Goal: Download file/media

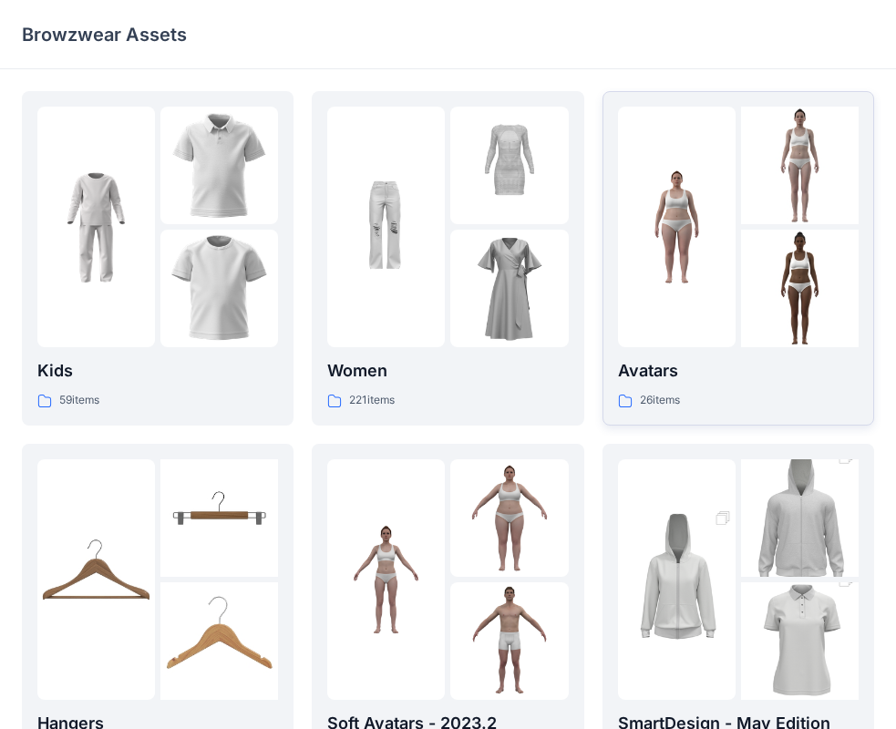
click at [624, 243] on img at bounding box center [677, 228] width 118 height 118
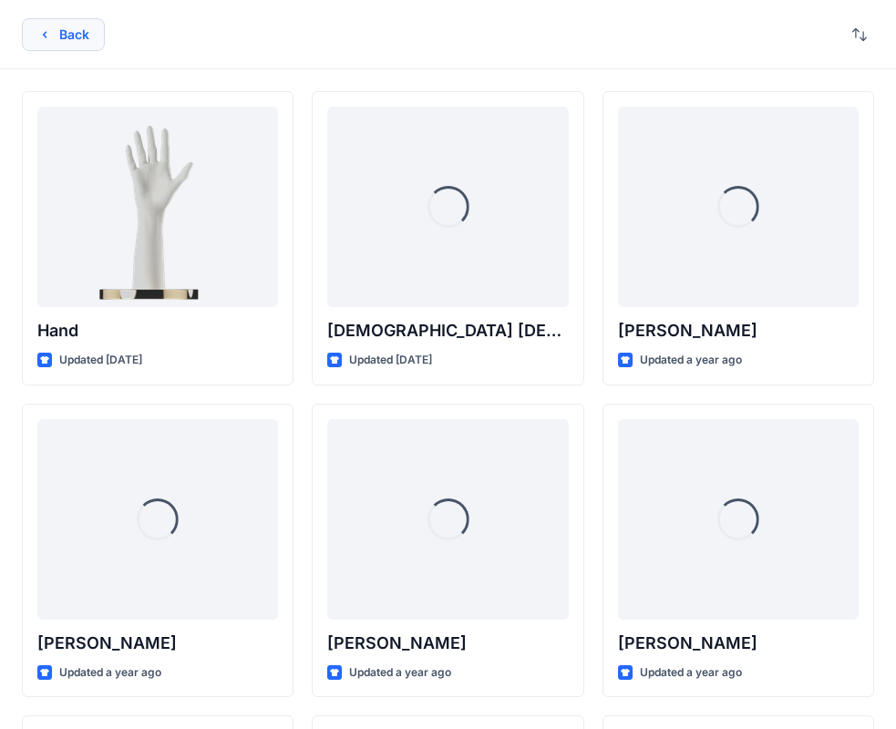
click at [50, 40] on icon "button" at bounding box center [44, 34] width 15 height 15
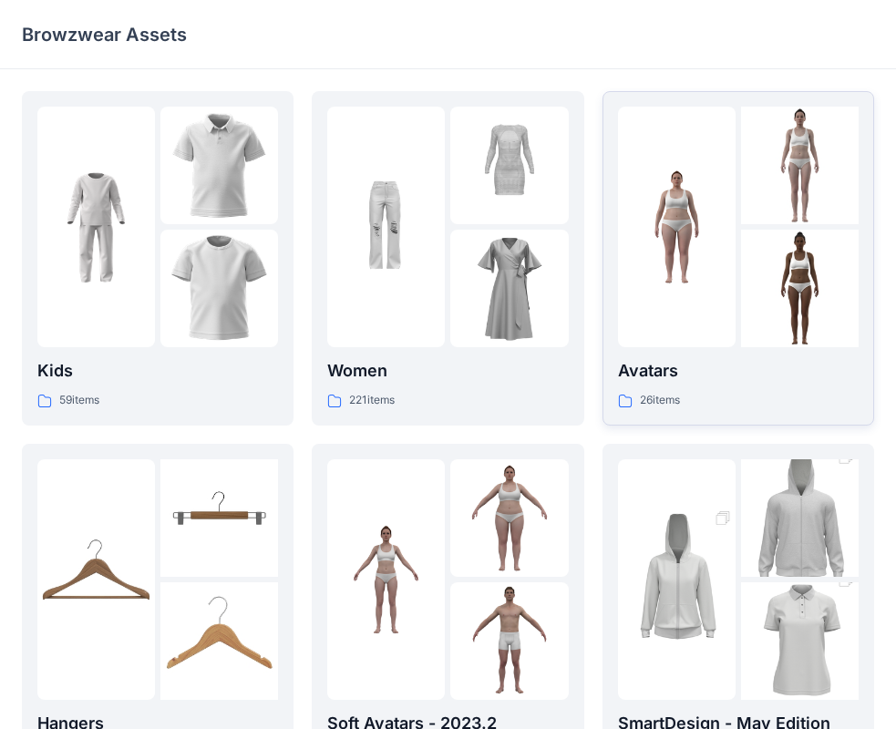
click at [674, 274] on img at bounding box center [677, 228] width 118 height 118
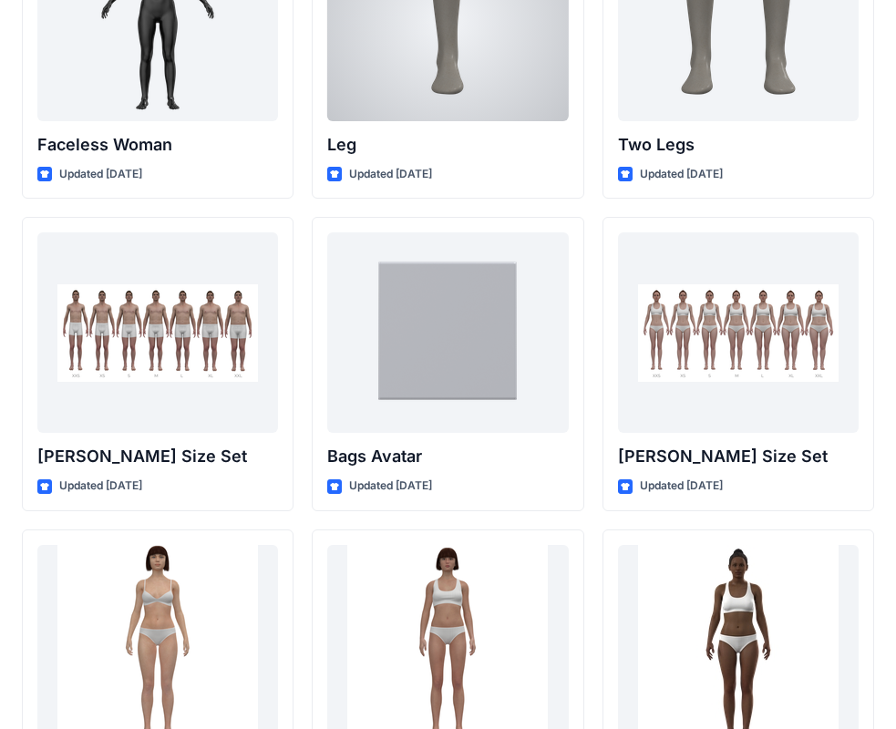
scroll to position [1774, 0]
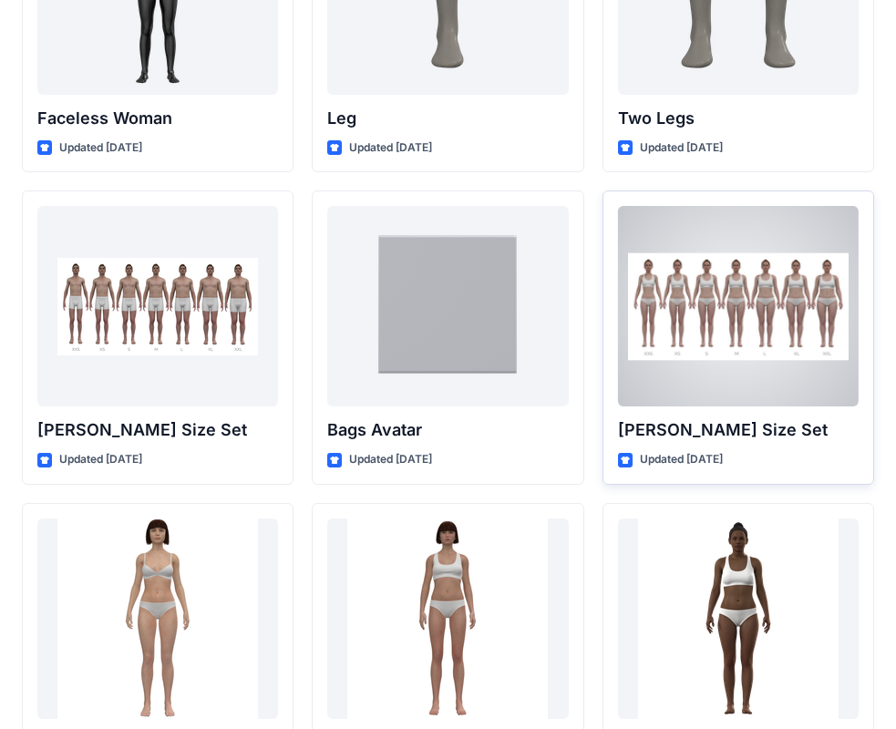
click at [729, 345] on div at bounding box center [738, 306] width 241 height 201
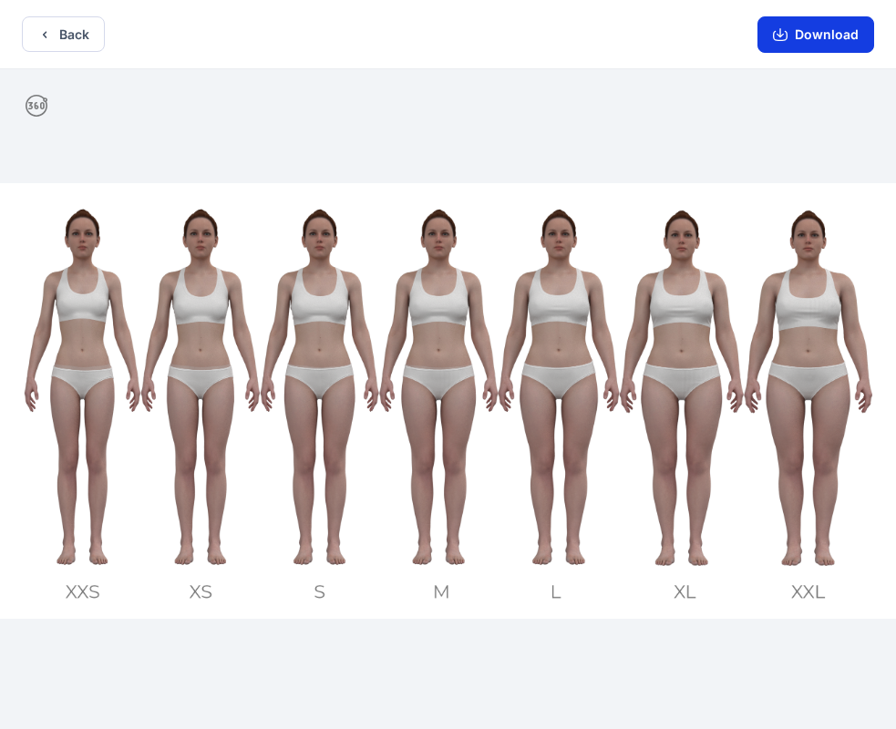
click at [818, 38] on button "Download" at bounding box center [816, 34] width 117 height 36
click at [48, 39] on icon "button" at bounding box center [44, 34] width 15 height 15
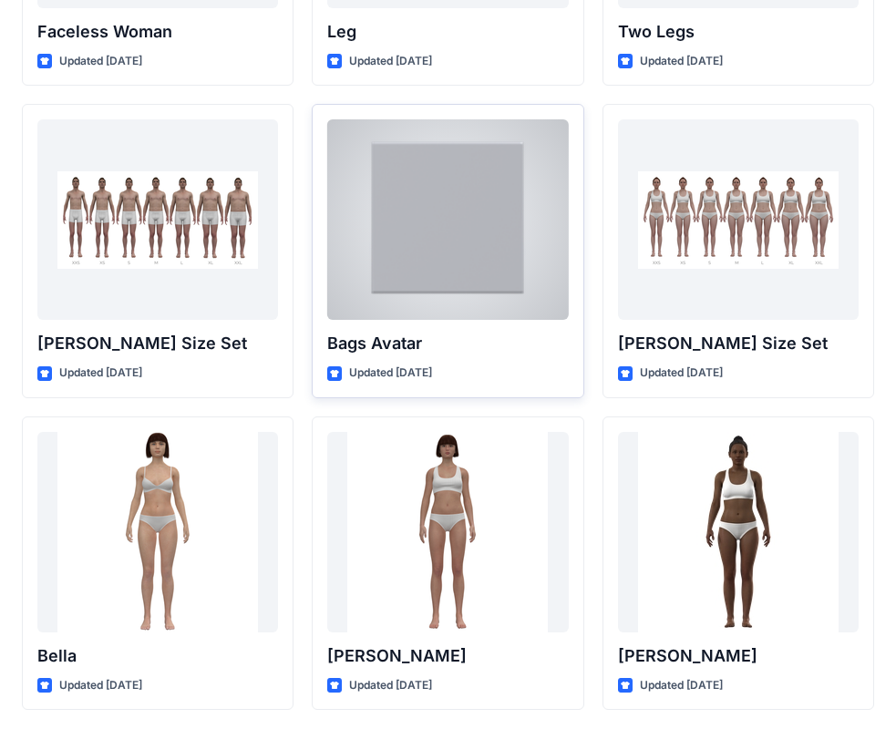
scroll to position [1929, 0]
